Goal: Task Accomplishment & Management: Manage account settings

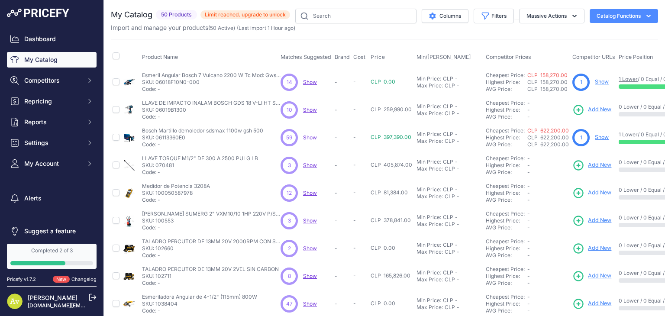
click at [311, 134] on span "Show" at bounding box center [310, 137] width 14 height 6
click at [307, 137] on span "Show" at bounding box center [310, 137] width 14 height 6
click at [55, 84] on span "Competitors" at bounding box center [52, 80] width 57 height 9
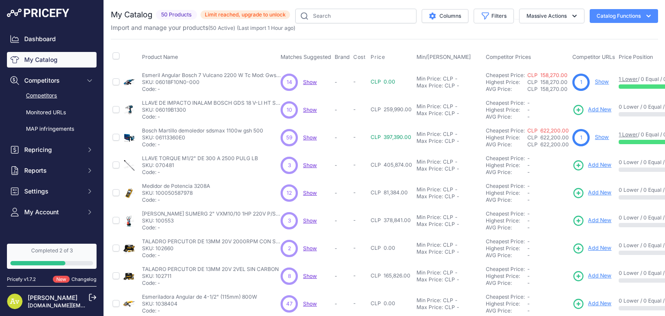
click at [52, 97] on link "Competitors" at bounding box center [52, 95] width 90 height 15
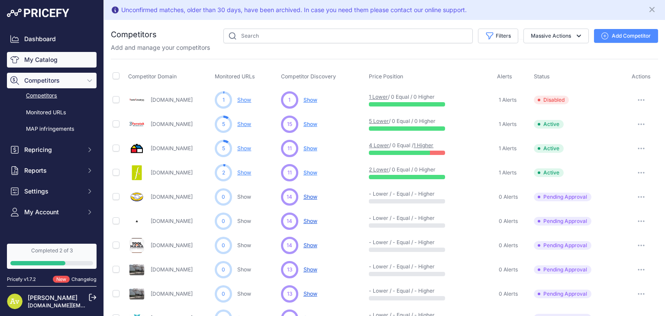
click at [45, 61] on link "My Catalog" at bounding box center [52, 60] width 90 height 16
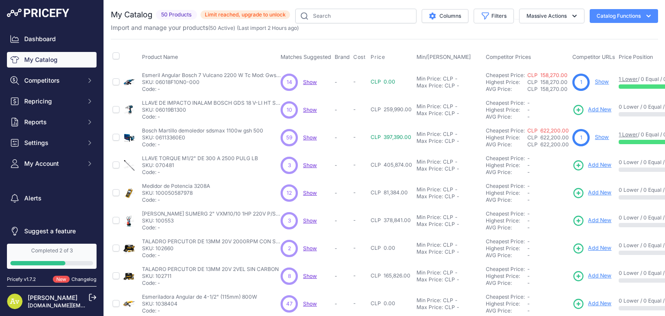
click at [310, 137] on span "Show" at bounding box center [310, 137] width 14 height 6
click at [56, 84] on span "Competitors" at bounding box center [52, 80] width 57 height 9
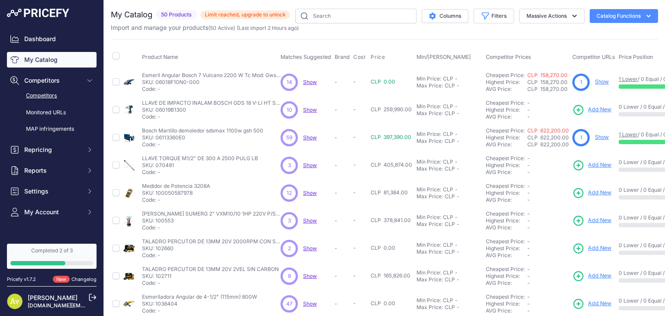
click at [53, 96] on link "Competitors" at bounding box center [52, 95] width 90 height 15
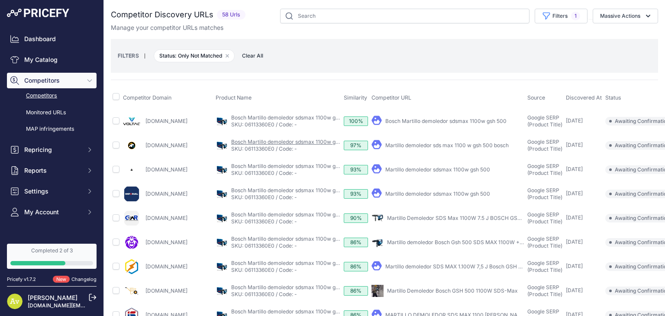
click at [274, 141] on link "Bosch Martillo demoledor sdsmax 1100w gsh 500" at bounding box center [291, 142] width 121 height 6
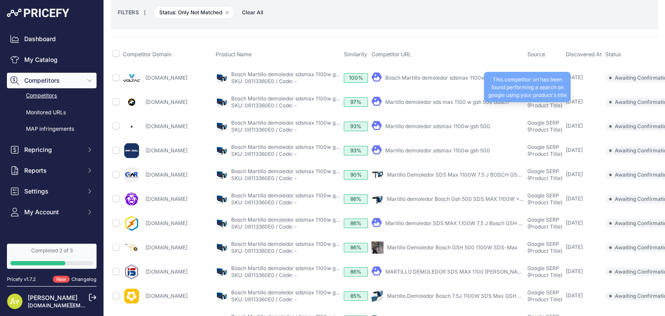
click at [555, 104] on span "Google SERP (Product Title)" at bounding box center [545, 101] width 35 height 13
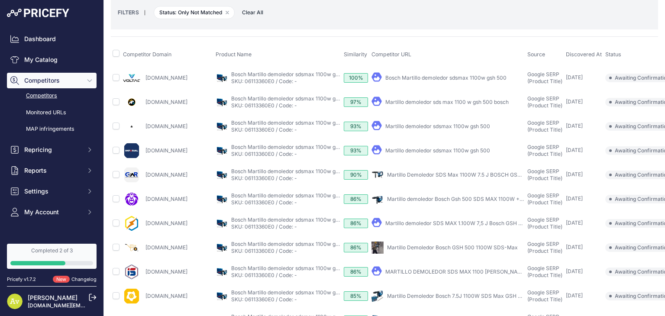
click at [559, 98] on div "Google SERP (Product Title) This competitor url has been found performing a sea…" at bounding box center [545, 102] width 35 height 14
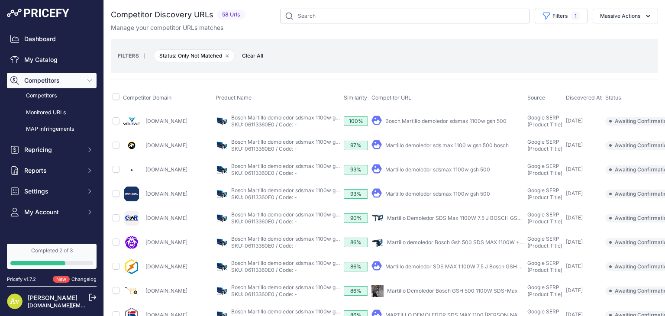
scroll to position [0, 53]
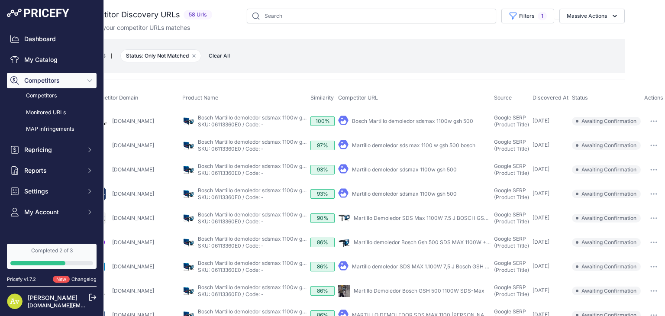
click at [646, 195] on button "button" at bounding box center [654, 194] width 17 height 12
click at [0, 0] on button "Confirm match" at bounding box center [0, 0] width 0 height 0
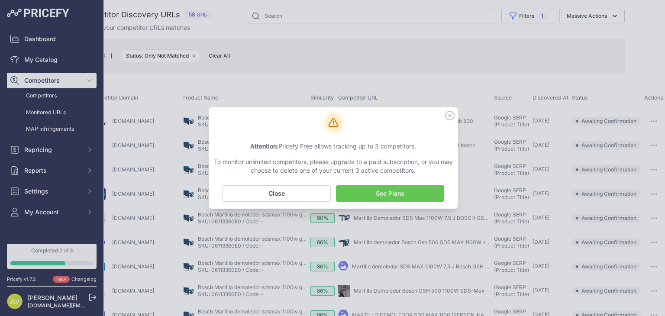
click at [381, 195] on link "See Plans" at bounding box center [390, 193] width 108 height 16
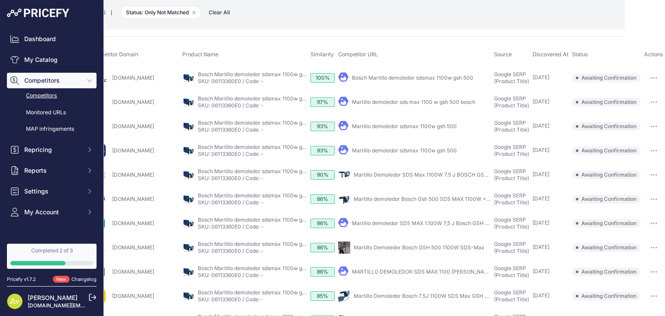
scroll to position [43, 0]
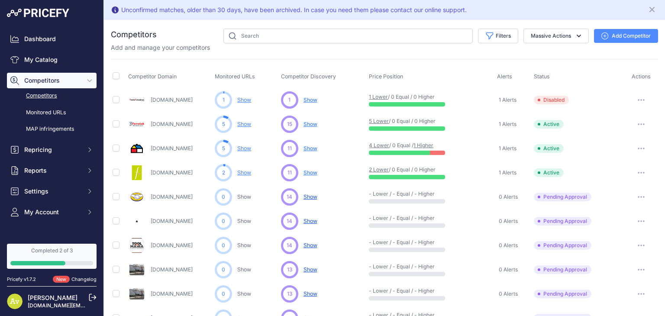
click at [246, 148] on link "Show" at bounding box center [244, 148] width 14 height 6
click at [242, 100] on link "Show" at bounding box center [244, 100] width 14 height 6
click at [42, 63] on link "My Catalog" at bounding box center [52, 60] width 90 height 16
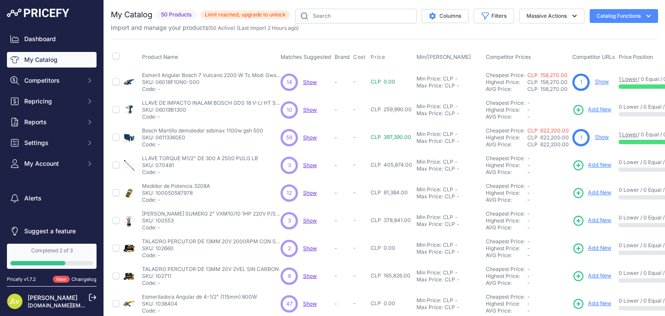
click at [290, 136] on span "59" at bounding box center [289, 138] width 6 height 8
click at [293, 136] on div "59" at bounding box center [289, 137] width 17 height 17
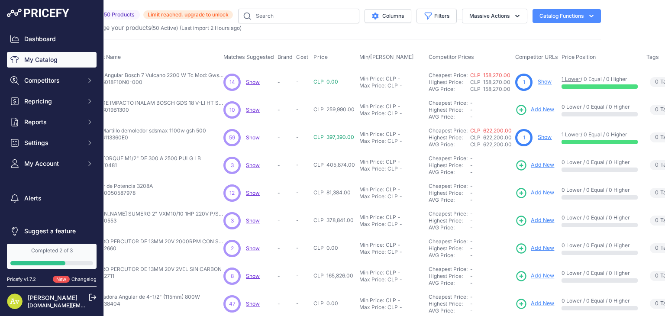
scroll to position [0, 60]
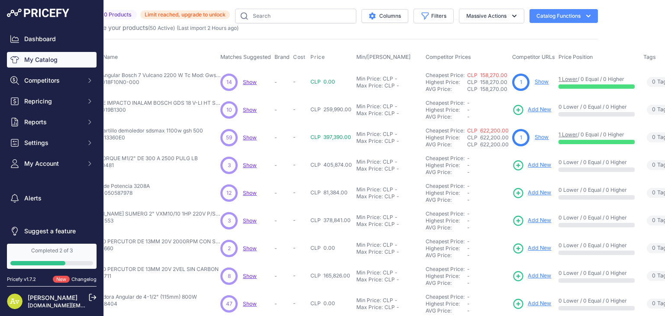
click at [536, 108] on span "Add New" at bounding box center [539, 110] width 23 height 8
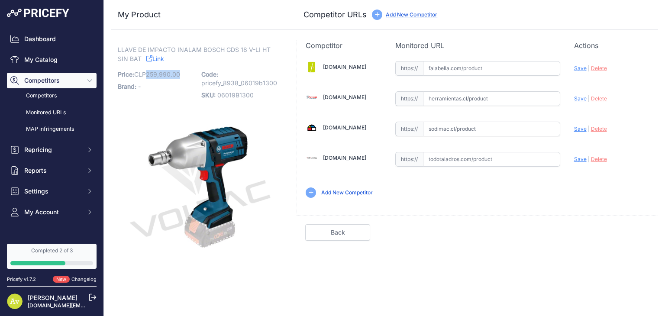
drag, startPoint x: 151, startPoint y: 74, endPoint x: 185, endPoint y: 74, distance: 33.8
click at [185, 74] on p "Price: CLP 259,990.00 / Cost: CLP -" at bounding box center [157, 74] width 78 height 12
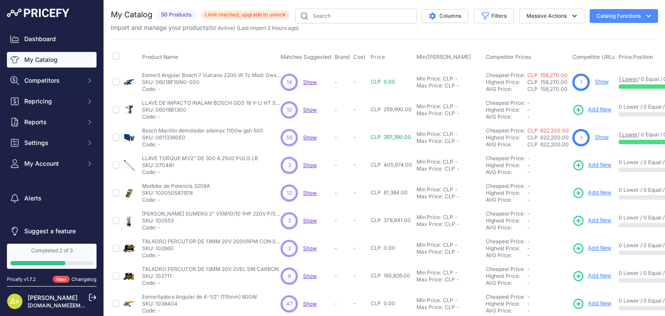
click at [603, 138] on link "Show" at bounding box center [602, 137] width 14 height 6
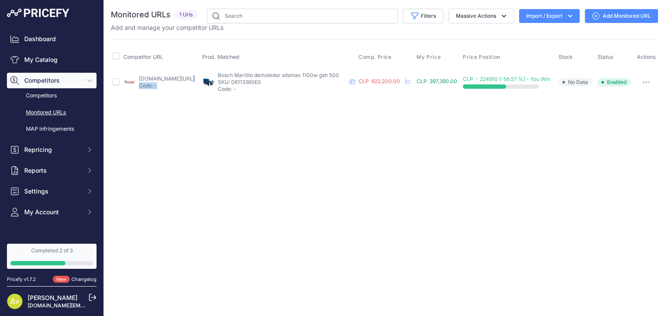
drag, startPoint x: 160, startPoint y: 84, endPoint x: 139, endPoint y: 77, distance: 22.9
click at [139, 77] on div "herramientas.cl/martillo-demoledor-bosch-gsh-500-1100w-220v-en-maletin-187.html…" at bounding box center [167, 82] width 56 height 14
copy div "herramientas.cl/martillo-demoledor-bosch-gsh-500-1100w-220v-en-maletin-187.html…"
click at [127, 82] on img at bounding box center [129, 82] width 12 height 12
click at [194, 103] on div "You are not connected to the internet. Monitored URLs" at bounding box center [385, 52] width 548 height 105
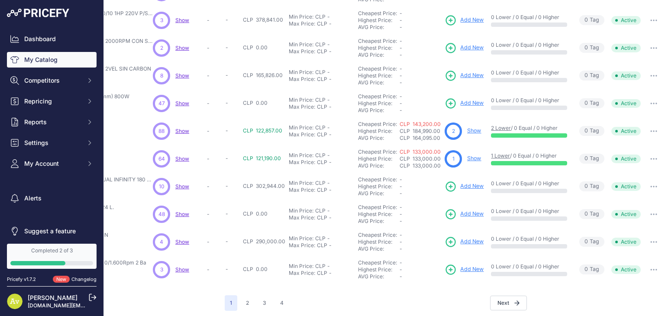
scroll to position [210, 133]
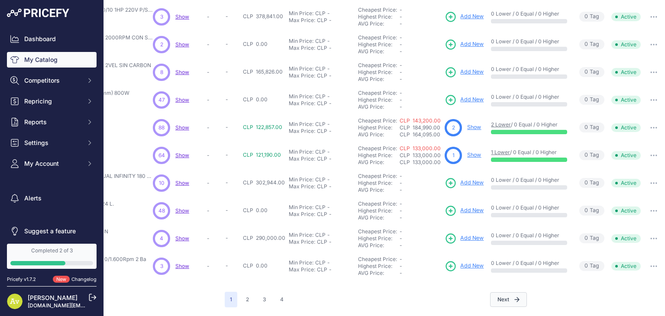
click at [490, 295] on button "Next" at bounding box center [508, 299] width 37 height 15
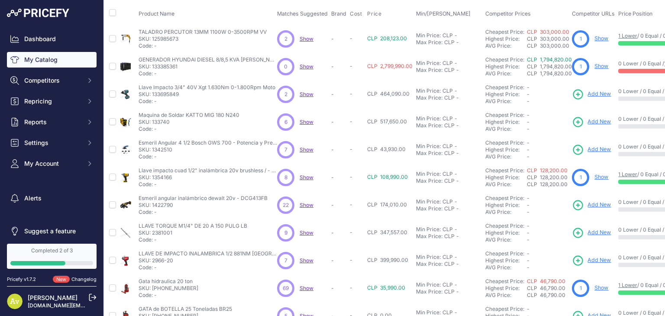
scroll to position [210, 3]
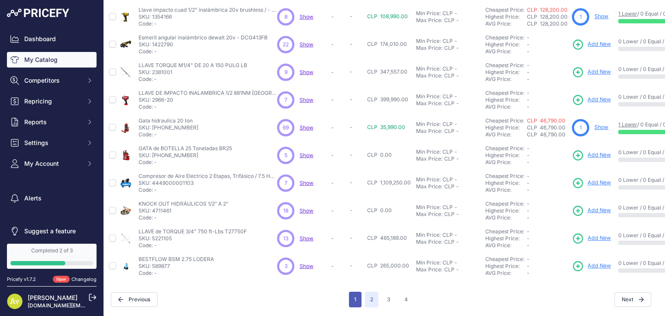
click at [354, 295] on button "1" at bounding box center [355, 300] width 13 height 16
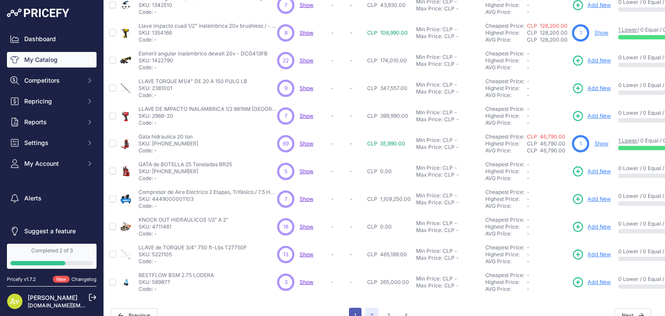
scroll to position [232, 3]
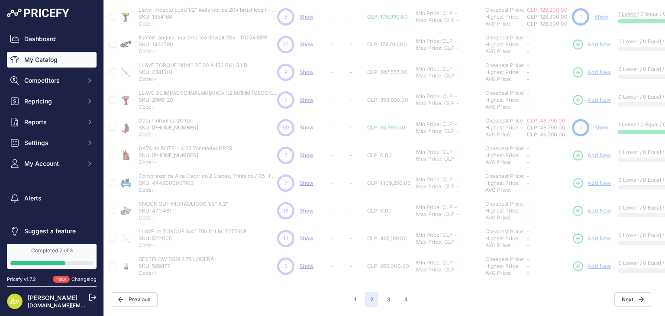
click at [62, 253] on div "Completed 2 of 3" at bounding box center [51, 250] width 83 height 7
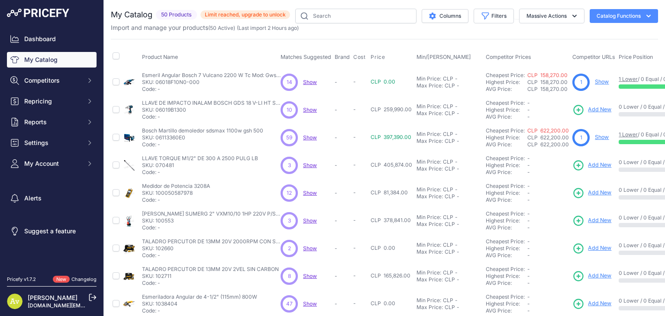
click at [600, 139] on link "Show" at bounding box center [602, 137] width 14 height 6
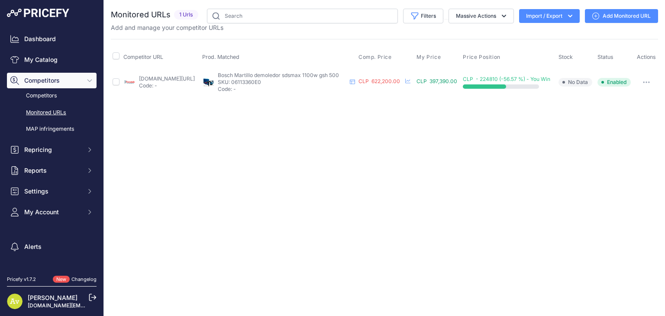
click at [130, 81] on img at bounding box center [129, 82] width 12 height 12
click at [116, 83] on input "checkbox" at bounding box center [116, 81] width 7 height 7
checkbox input "true"
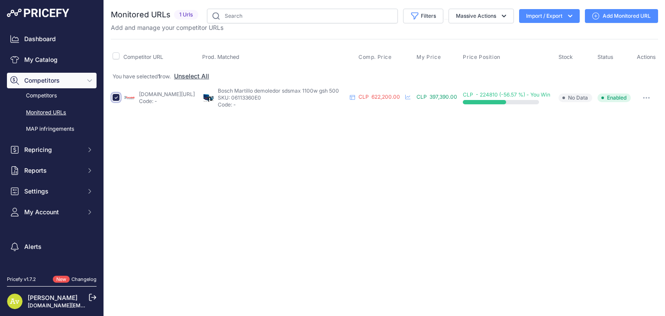
click at [115, 97] on input "checkbox" at bounding box center [116, 97] width 7 height 7
checkbox input "false"
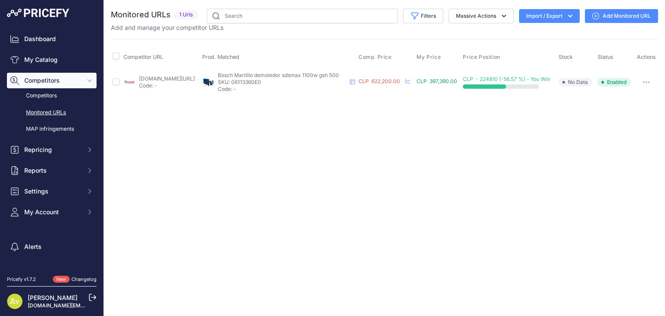
click at [115, 110] on div "Close You are not connected to the internet." at bounding box center [384, 158] width 561 height 316
click at [114, 55] on input "checkbox" at bounding box center [116, 55] width 7 height 7
checkbox input "true"
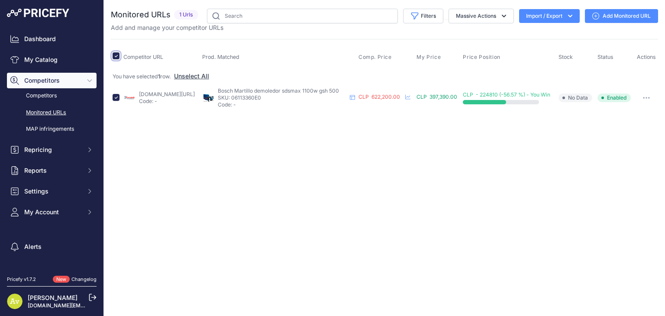
click at [115, 56] on input "checkbox" at bounding box center [116, 55] width 7 height 7
checkbox input "false"
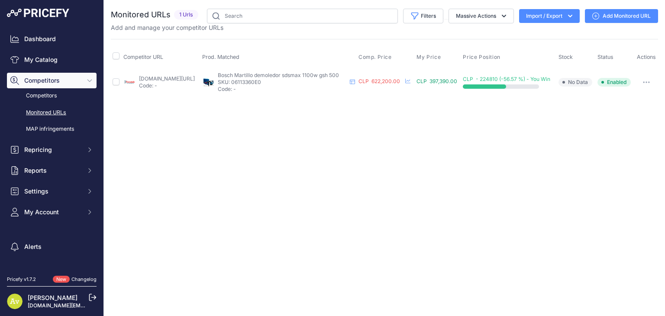
click at [184, 78] on link "[DOMAIN_NAME][URL]" at bounding box center [167, 78] width 56 height 6
